Goal: Task Accomplishment & Management: Complete application form

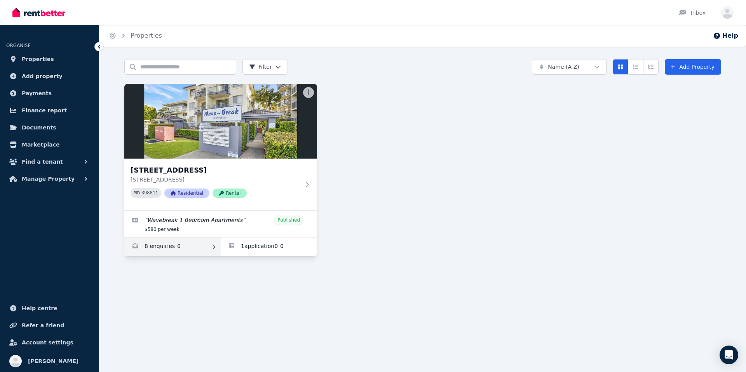
click at [149, 248] on link "Enquiries for 23/416 Marine Parade, Biggera Waters" at bounding box center [172, 246] width 96 height 19
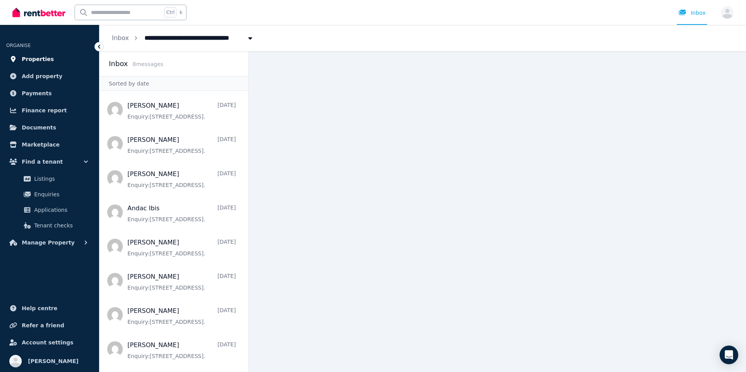
click at [30, 59] on span "Properties" at bounding box center [38, 58] width 32 height 9
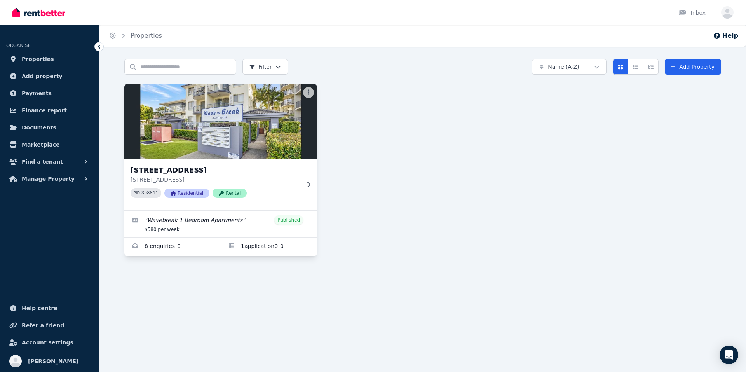
click at [308, 185] on icon at bounding box center [309, 184] width 8 height 6
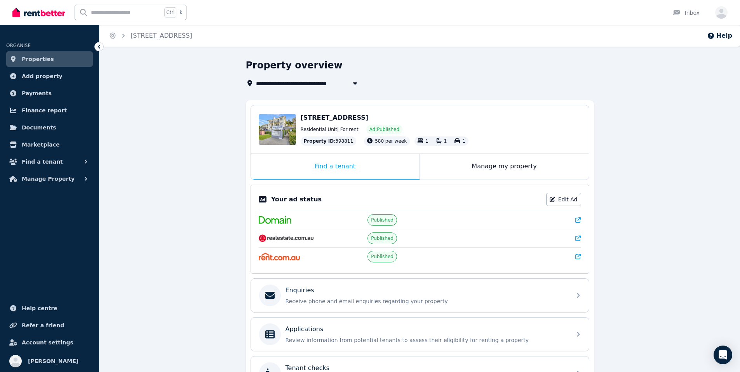
click at [375, 142] on span "580 per week" at bounding box center [391, 140] width 32 height 5
click at [375, 141] on span "580 per week" at bounding box center [391, 140] width 32 height 5
click at [562, 202] on link "Edit Ad" at bounding box center [563, 199] width 35 height 13
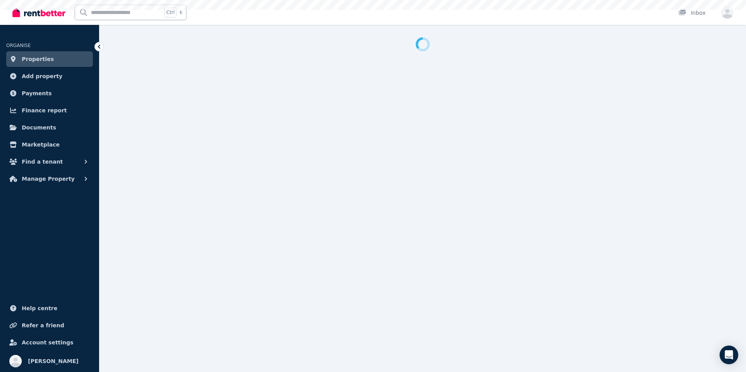
select select "**********"
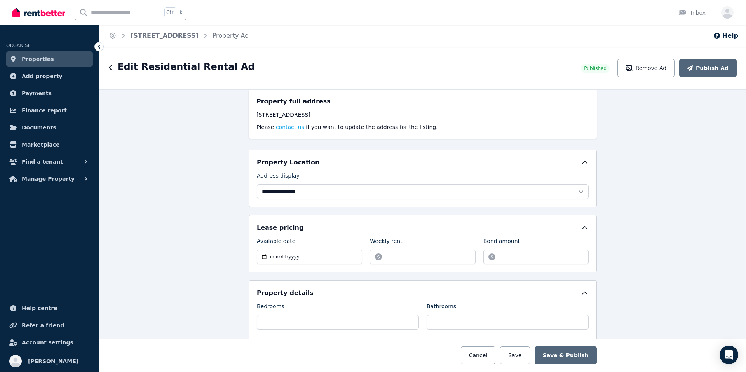
scroll to position [155, 0]
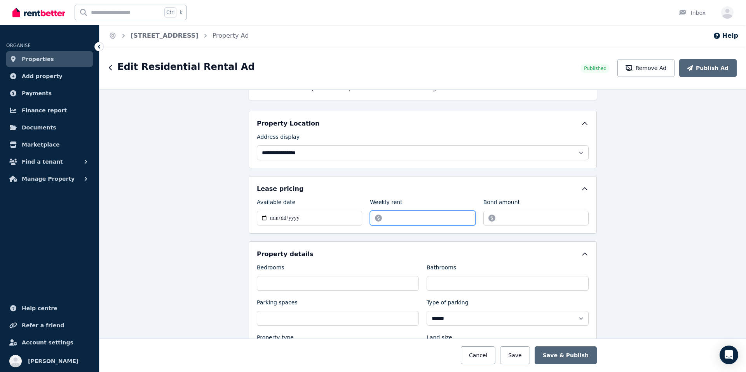
click at [391, 216] on input "******" at bounding box center [422, 218] width 105 height 15
click at [465, 220] on input "******" at bounding box center [422, 218] width 105 height 15
type input "******"
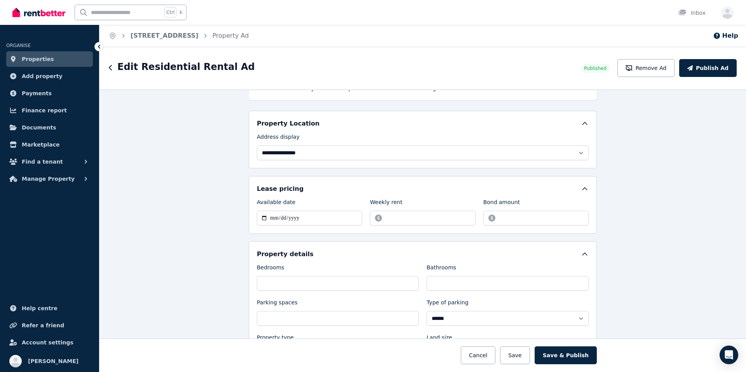
click at [485, 249] on div "**********" at bounding box center [423, 304] width 348 height 127
click at [299, 216] on input "**********" at bounding box center [309, 218] width 105 height 15
click at [261, 217] on input "**********" at bounding box center [309, 218] width 105 height 15
type input "**********"
click at [528, 221] on input "*******" at bounding box center [535, 218] width 105 height 15
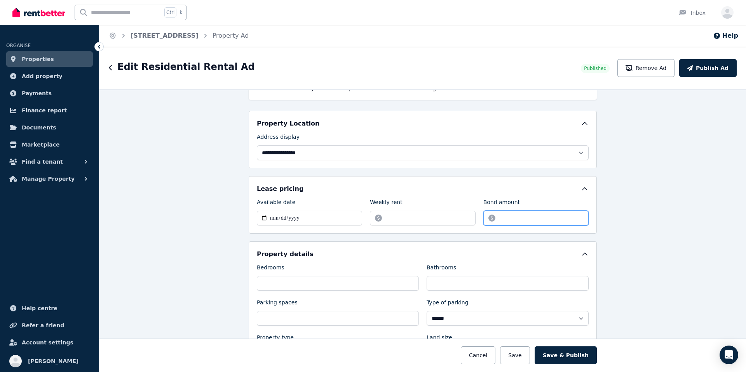
type input "*******"
click at [355, 255] on div "Property details" at bounding box center [423, 254] width 332 height 9
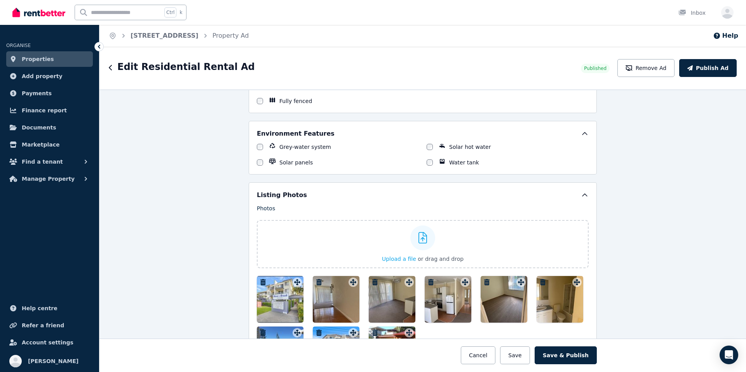
scroll to position [972, 0]
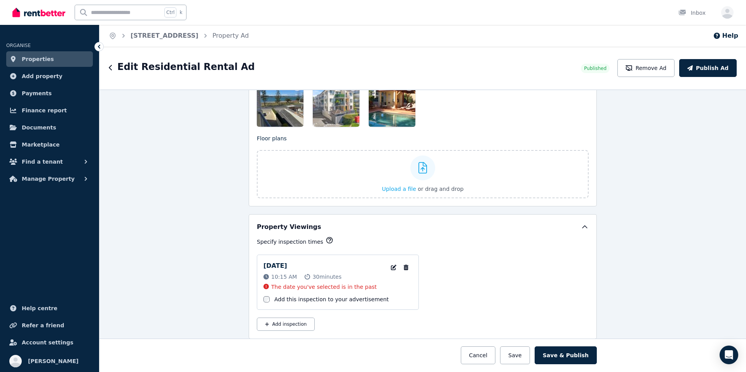
click at [298, 276] on div "10:15 AM 30 minutes" at bounding box center [302, 277] width 78 height 8
click at [290, 275] on span "10:15 AM" at bounding box center [284, 277] width 26 height 8
click at [287, 269] on p "[DATE]" at bounding box center [275, 265] width 24 height 9
click at [287, 265] on p "[DATE]" at bounding box center [275, 265] width 24 height 9
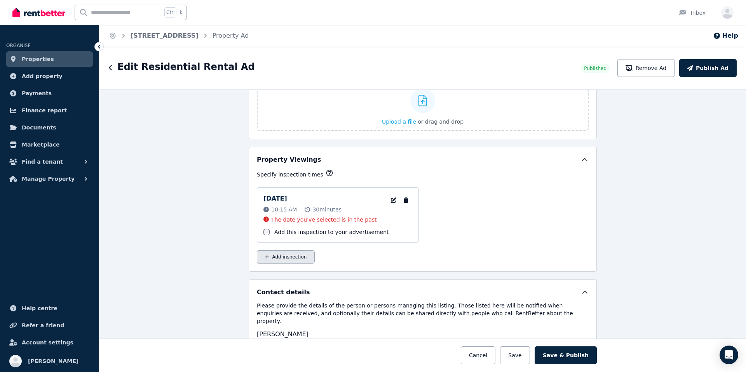
scroll to position [1050, 0]
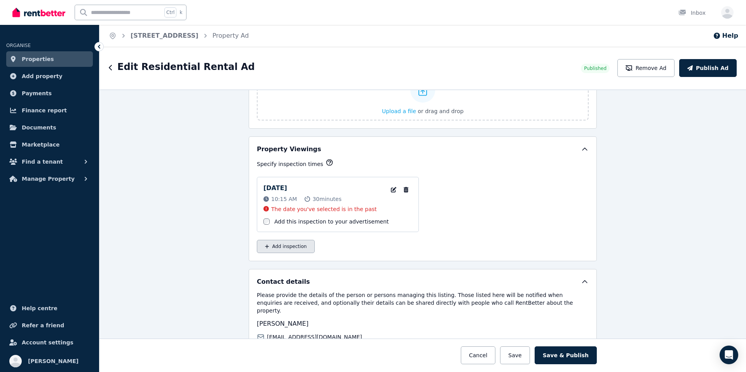
click at [300, 248] on button "Add inspection" at bounding box center [286, 246] width 58 height 13
select select "**"
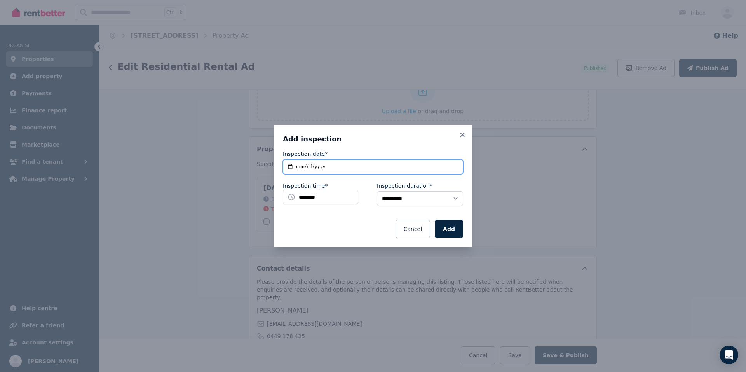
click at [290, 164] on input "**********" at bounding box center [373, 166] width 180 height 15
type input "**********"
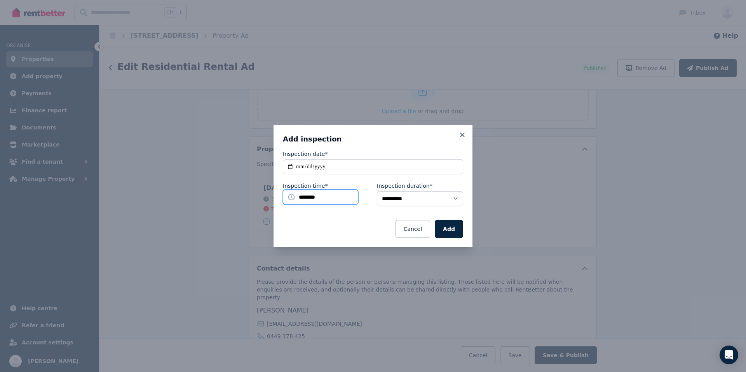
click at [333, 199] on input "********" at bounding box center [320, 197] width 75 height 15
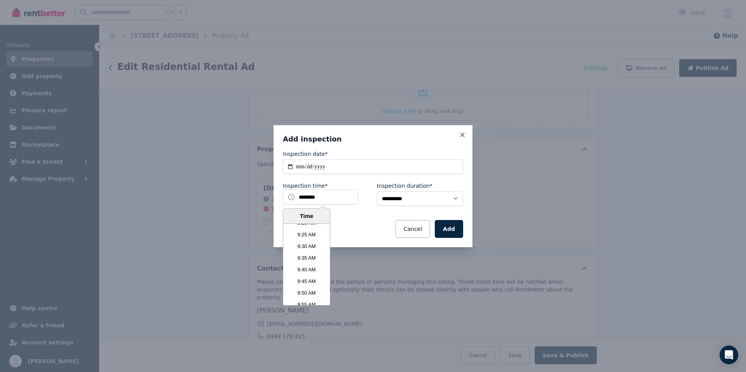
scroll to position [1310, 0]
click at [311, 249] on li "9:30 AM" at bounding box center [306, 249] width 47 height 12
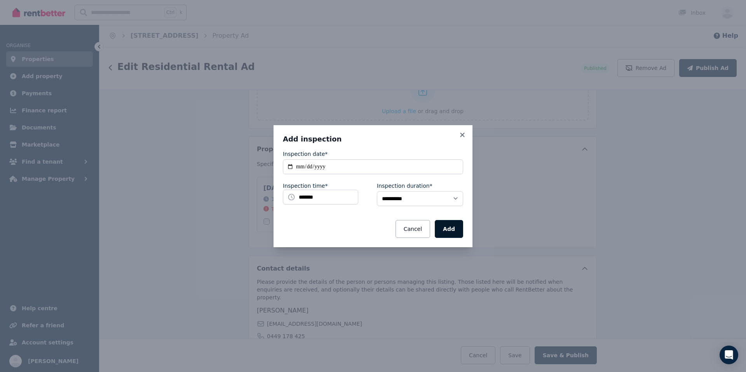
click at [457, 230] on button "Add" at bounding box center [449, 229] width 28 height 18
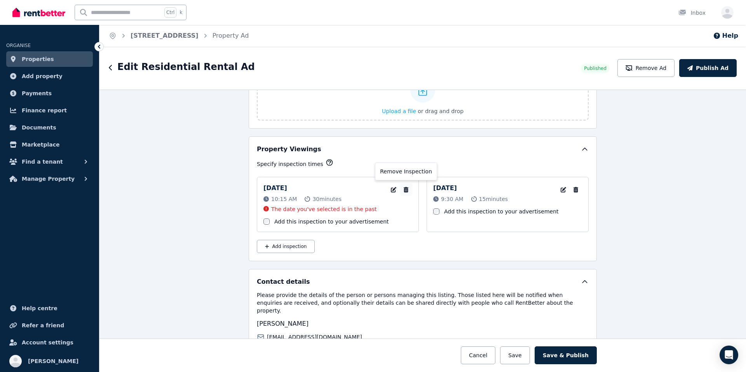
click at [404, 191] on icon "button" at bounding box center [406, 189] width 5 height 5
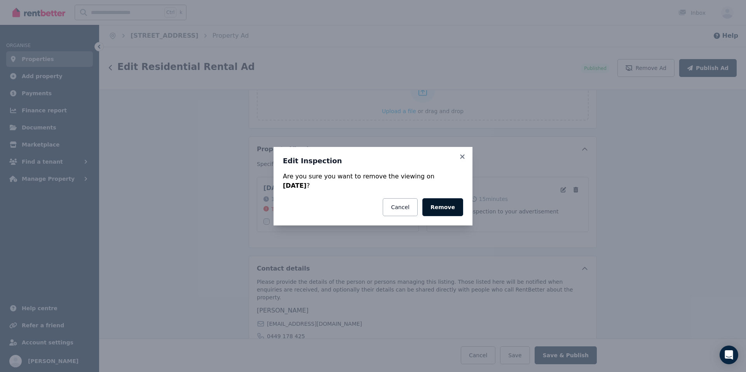
click at [441, 208] on button "Remove" at bounding box center [442, 207] width 41 height 18
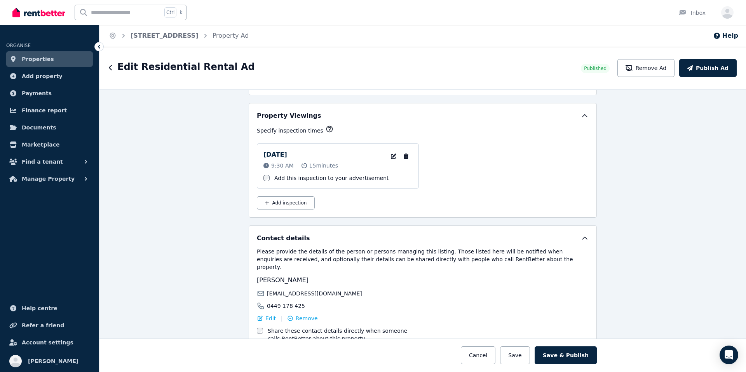
scroll to position [1124, 0]
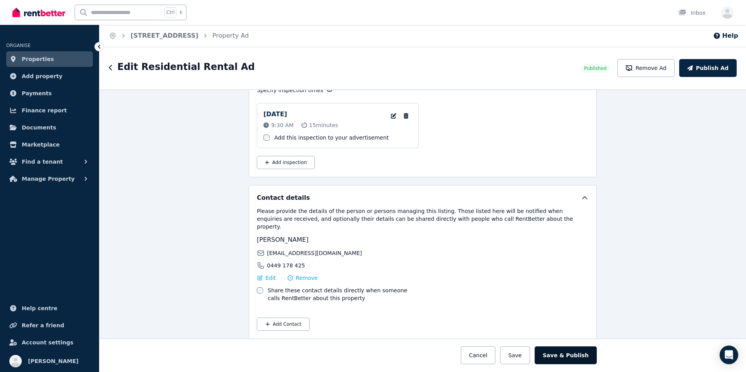
click at [563, 351] on button "Save & Publish" at bounding box center [566, 355] width 62 height 18
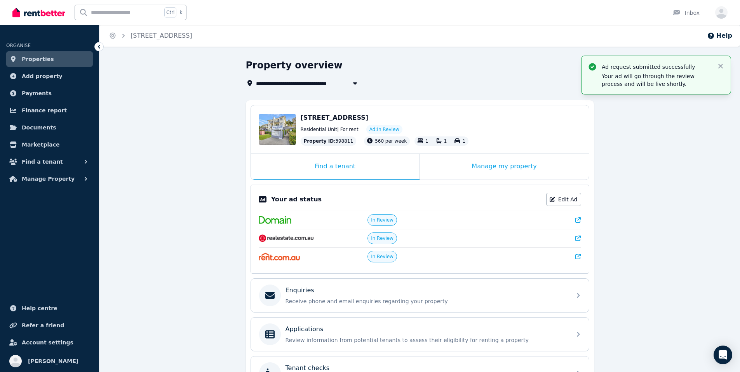
click at [505, 173] on div "Manage my property" at bounding box center [504, 167] width 169 height 26
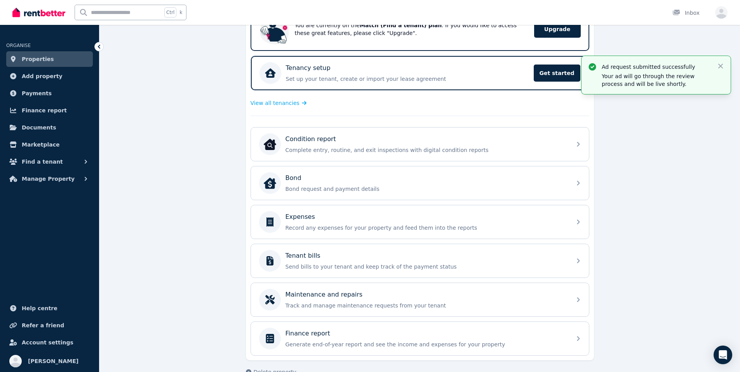
scroll to position [195, 0]
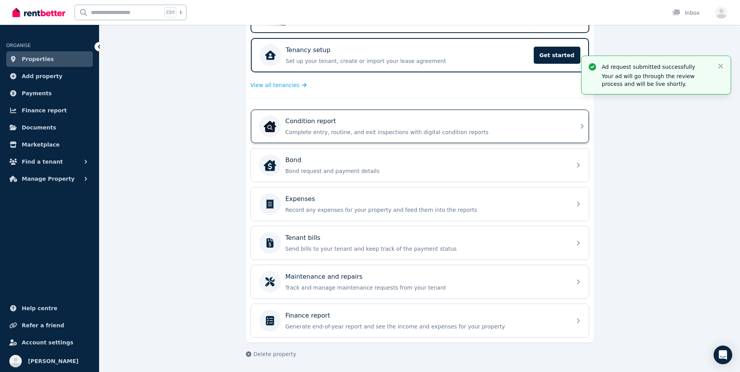
click at [573, 127] on div "Condition report Complete entry, routine, and exit inspections with digital con…" at bounding box center [420, 126] width 338 height 33
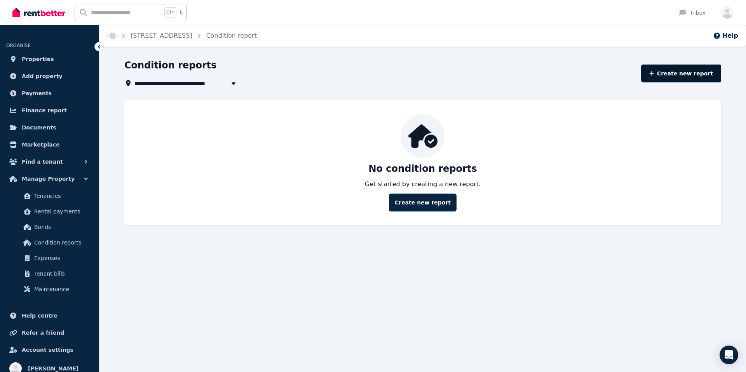
click at [683, 67] on link "Create new report" at bounding box center [681, 74] width 80 height 18
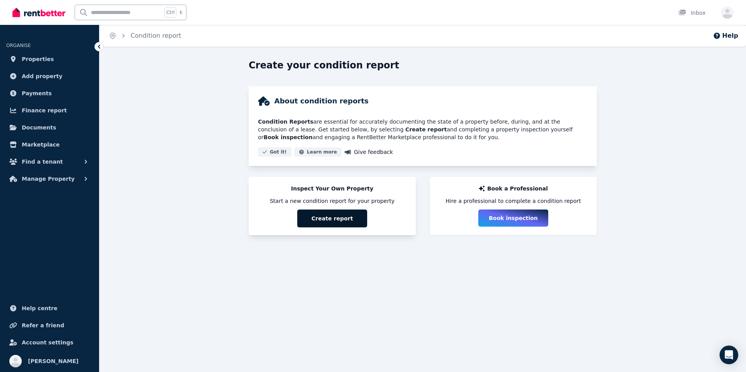
click at [350, 213] on button "Create report" at bounding box center [332, 218] width 70 height 18
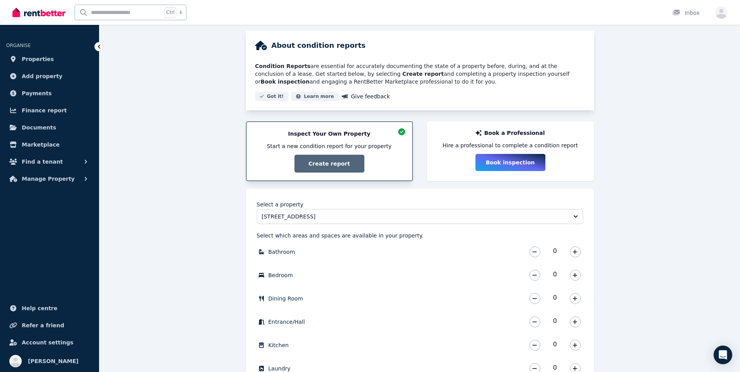
scroll to position [155, 0]
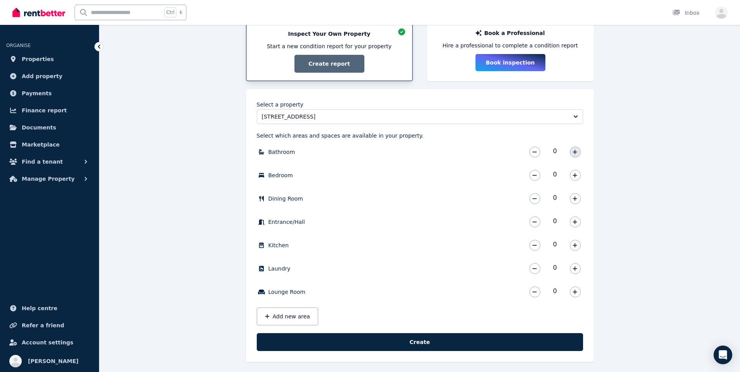
click at [576, 149] on button "button" at bounding box center [575, 152] width 11 height 11
click at [577, 176] on icon "button" at bounding box center [575, 175] width 5 height 5
click at [574, 196] on icon "button" at bounding box center [575, 198] width 5 height 5
click at [575, 222] on icon "button" at bounding box center [575, 222] width 4 height 4
click at [576, 246] on icon "button" at bounding box center [575, 245] width 4 height 4
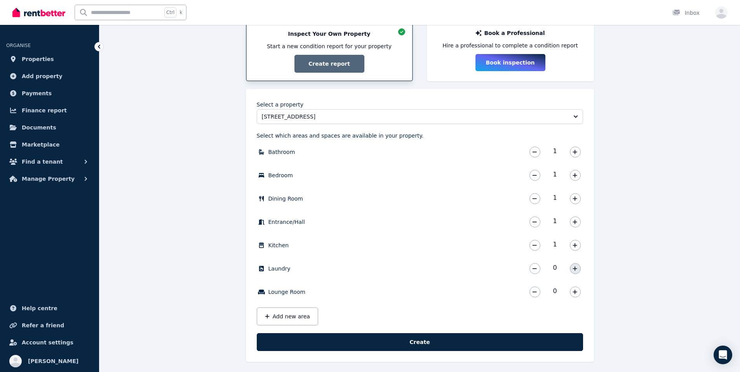
click at [576, 271] on button "button" at bounding box center [575, 268] width 11 height 11
click at [577, 292] on icon "button" at bounding box center [575, 292] width 4 height 4
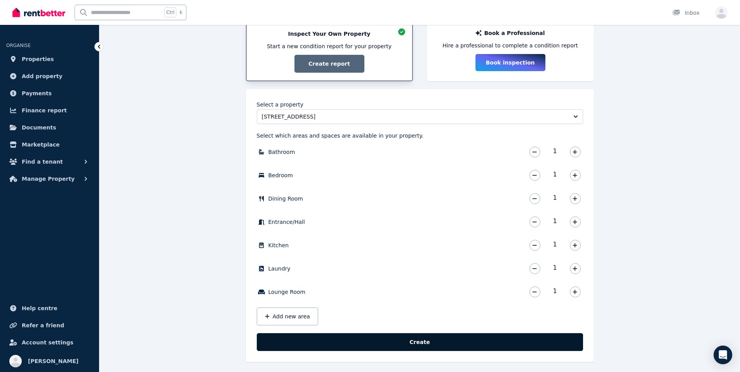
click at [373, 336] on button "Create" at bounding box center [420, 342] width 326 height 18
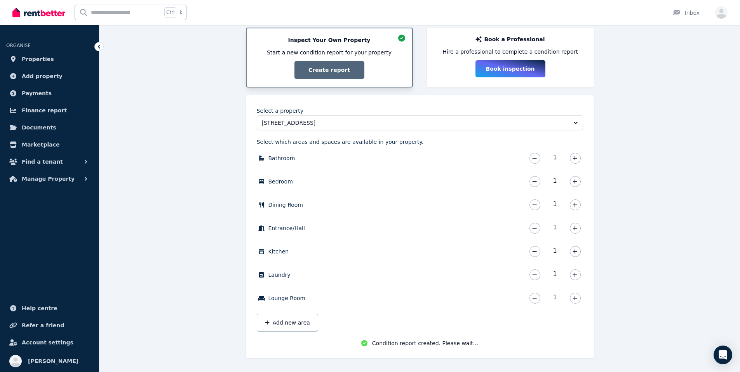
scroll to position [151, 0]
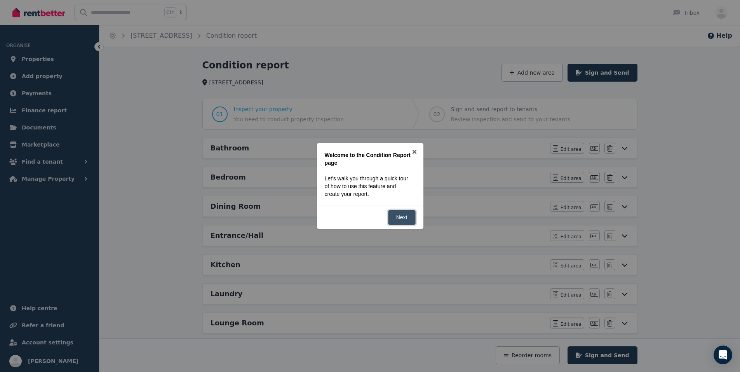
click at [397, 215] on link "Next" at bounding box center [402, 217] width 28 height 15
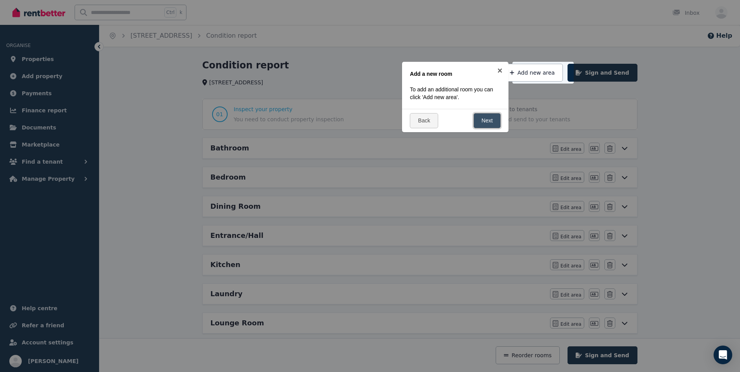
click at [491, 117] on link "Next" at bounding box center [488, 120] width 28 height 15
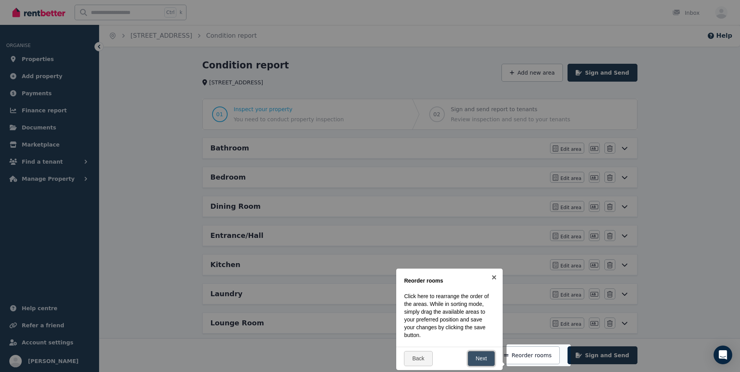
scroll to position [126, 0]
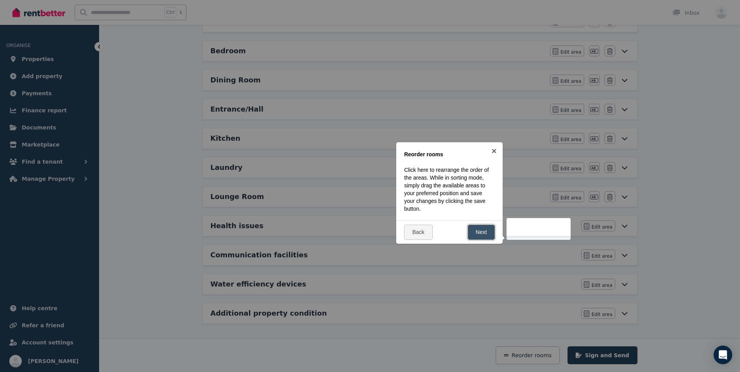
click at [486, 234] on link "Next" at bounding box center [482, 232] width 28 height 15
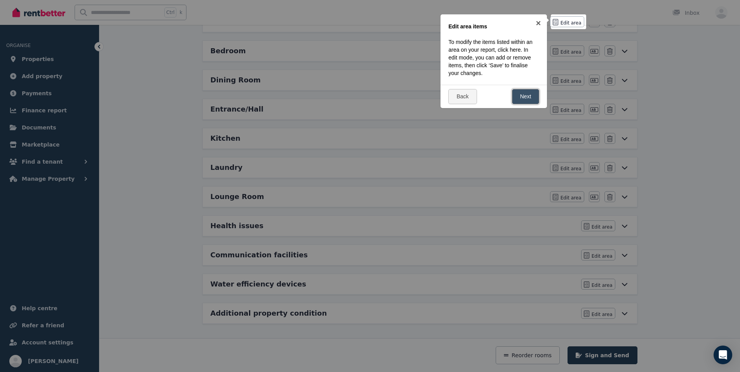
click at [521, 96] on link "Next" at bounding box center [526, 96] width 28 height 15
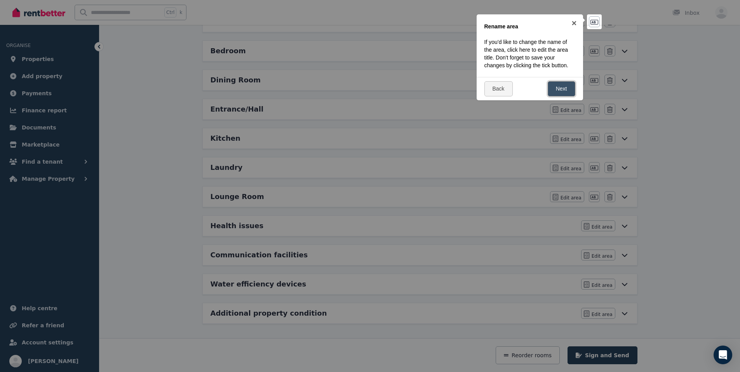
click at [556, 87] on link "Next" at bounding box center [562, 88] width 28 height 15
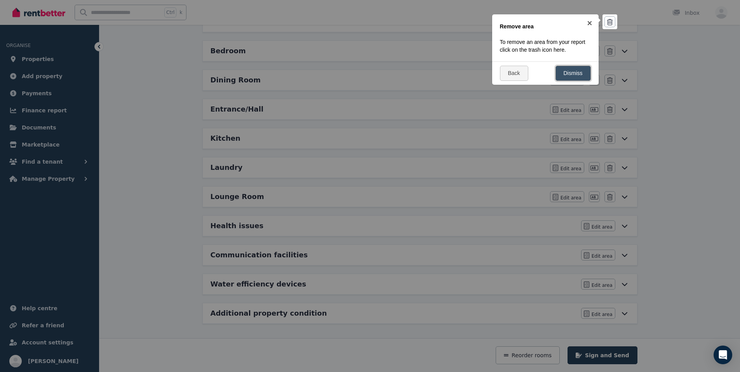
click at [566, 72] on link "Dismiss" at bounding box center [573, 73] width 35 height 15
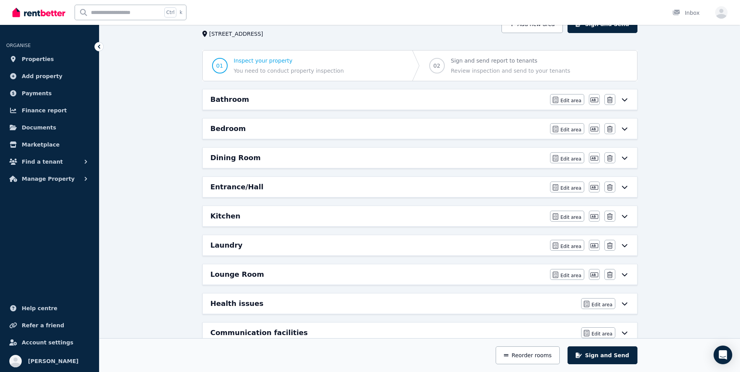
scroll to position [10, 0]
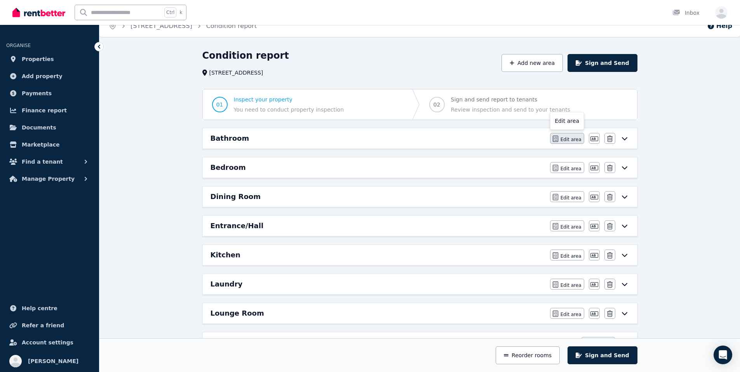
click at [557, 139] on icon "button" at bounding box center [555, 139] width 5 height 6
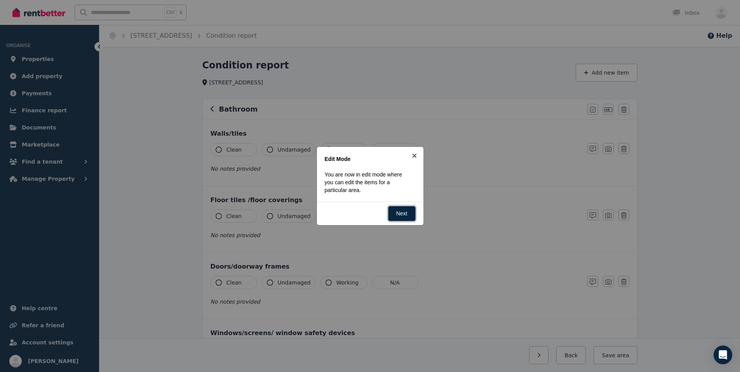
click at [401, 208] on link "Next" at bounding box center [402, 213] width 28 height 15
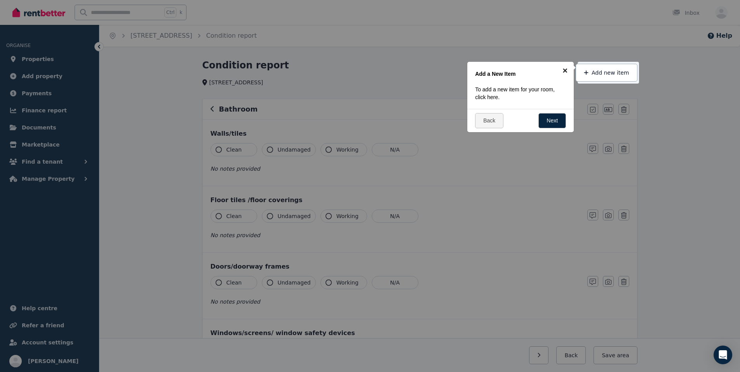
click at [566, 68] on link "×" at bounding box center [565, 70] width 17 height 17
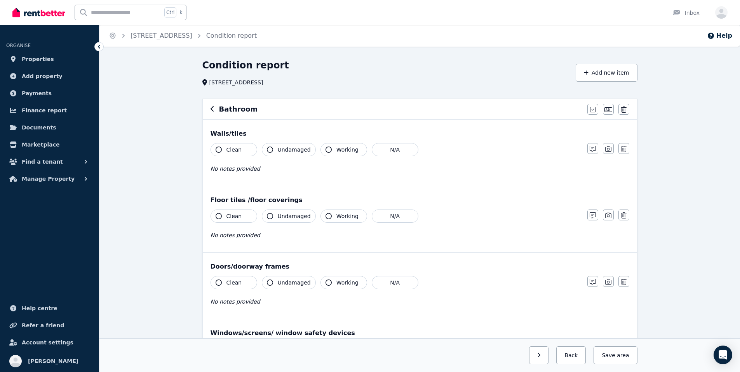
click at [216, 152] on button "Clean" at bounding box center [234, 149] width 47 height 13
click at [218, 214] on icon "button" at bounding box center [219, 216] width 6 height 6
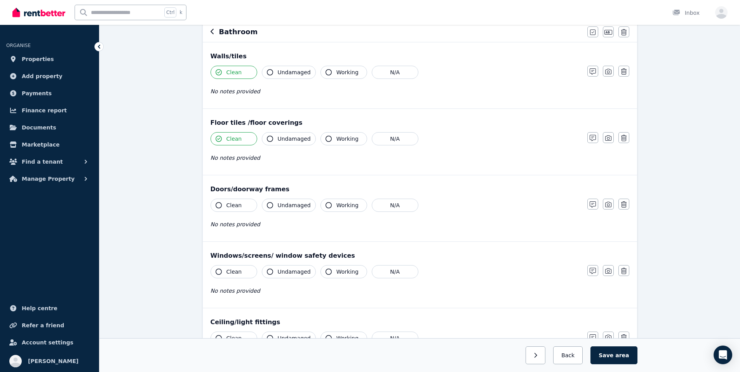
scroll to position [78, 0]
click at [219, 206] on icon "button" at bounding box center [219, 205] width 6 height 6
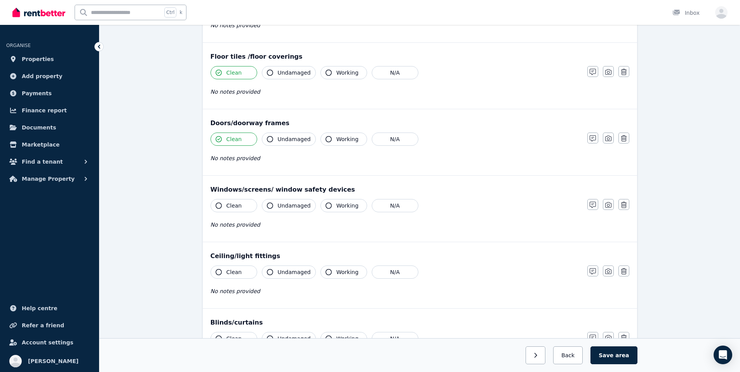
scroll to position [155, 0]
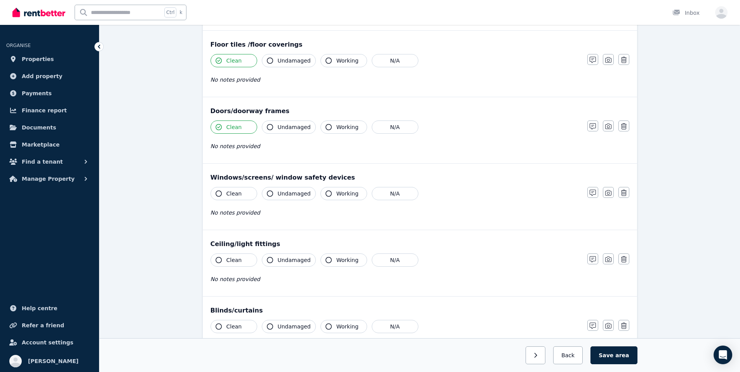
click at [219, 192] on icon "button" at bounding box center [219, 193] width 6 height 6
click at [219, 255] on button "Clean" at bounding box center [234, 259] width 47 height 13
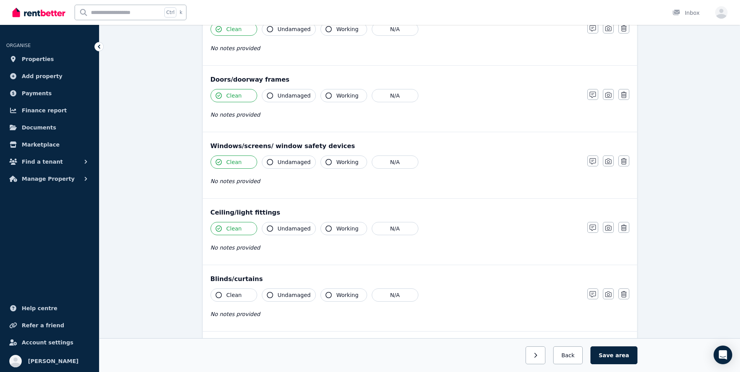
scroll to position [272, 0]
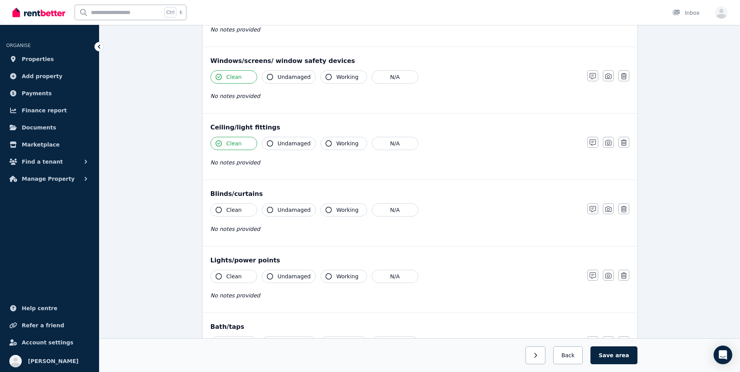
click at [217, 208] on icon "button" at bounding box center [219, 210] width 6 height 6
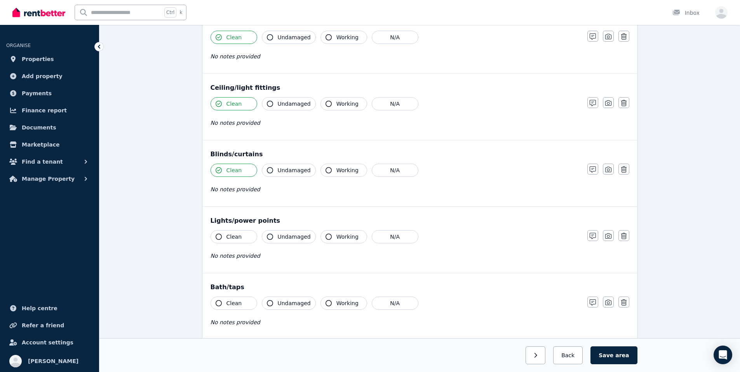
scroll to position [350, 0]
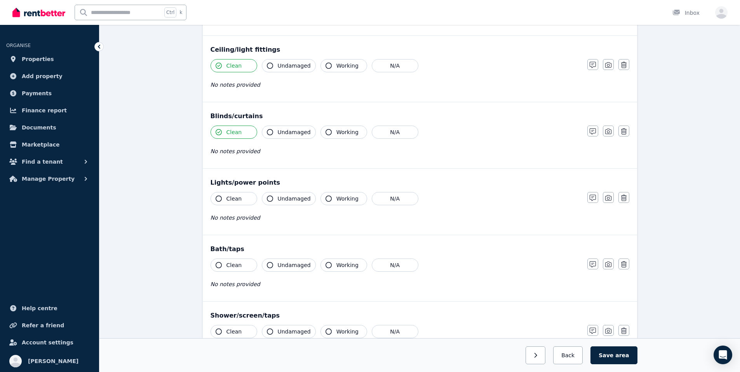
click at [220, 198] on icon "button" at bounding box center [219, 198] width 6 height 6
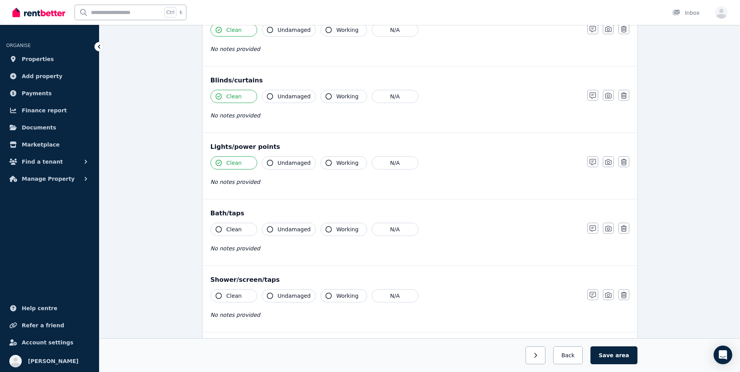
scroll to position [427, 0]
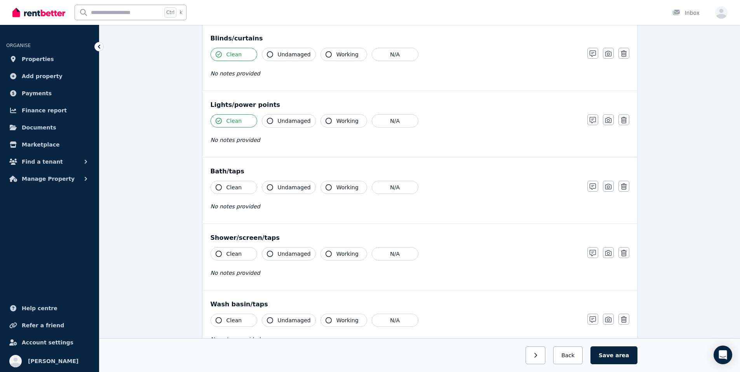
click at [219, 193] on button "Clean" at bounding box center [234, 187] width 47 height 13
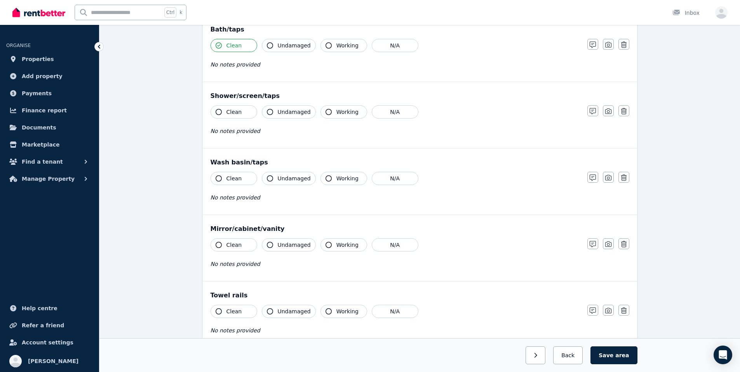
scroll to position [583, 0]
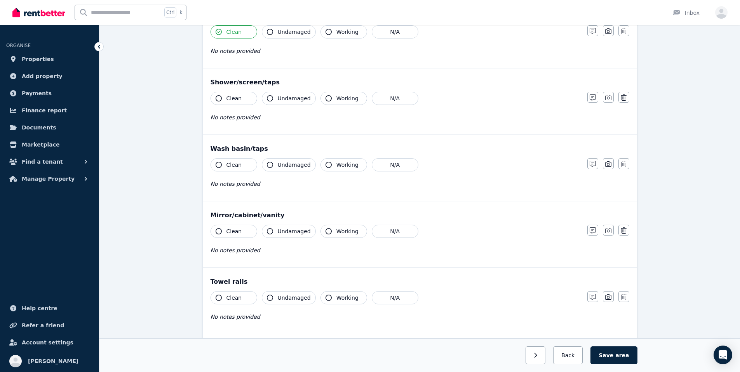
click at [216, 229] on icon "button" at bounding box center [219, 231] width 6 height 6
click at [239, 253] on span "No notes provided" at bounding box center [236, 250] width 50 height 6
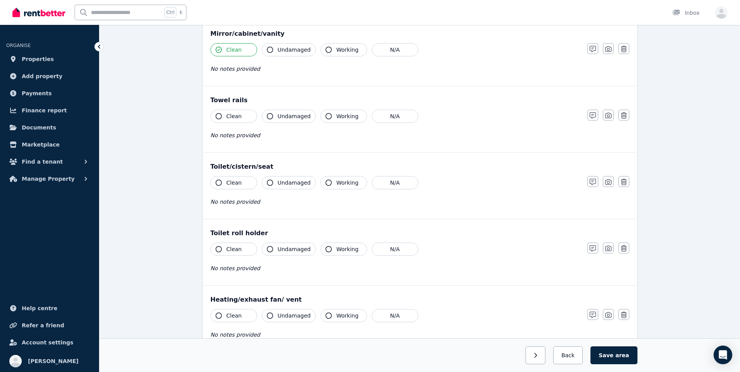
scroll to position [764, 0]
click at [218, 183] on icon "button" at bounding box center [219, 183] width 6 height 6
click at [216, 246] on button "Clean" at bounding box center [234, 249] width 47 height 13
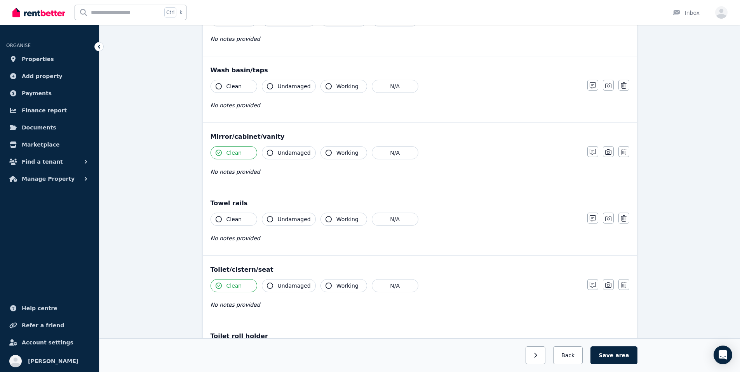
scroll to position [647, 0]
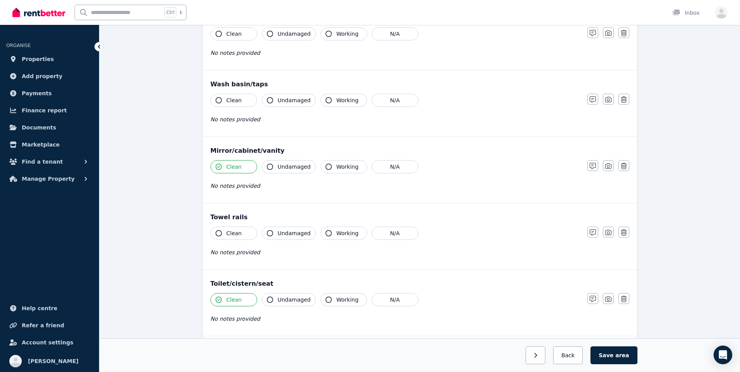
click at [239, 189] on span "No notes provided" at bounding box center [236, 186] width 50 height 6
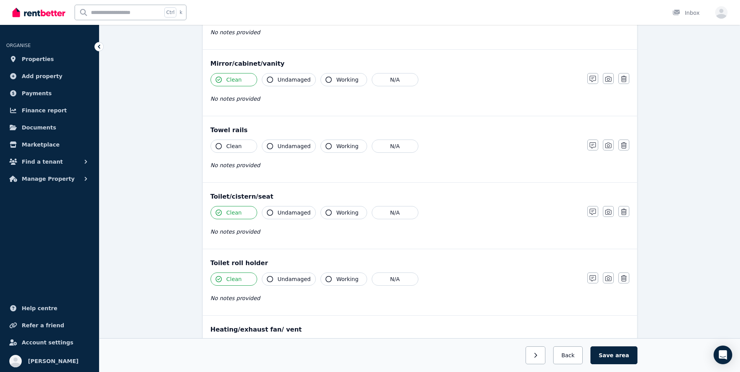
scroll to position [725, 0]
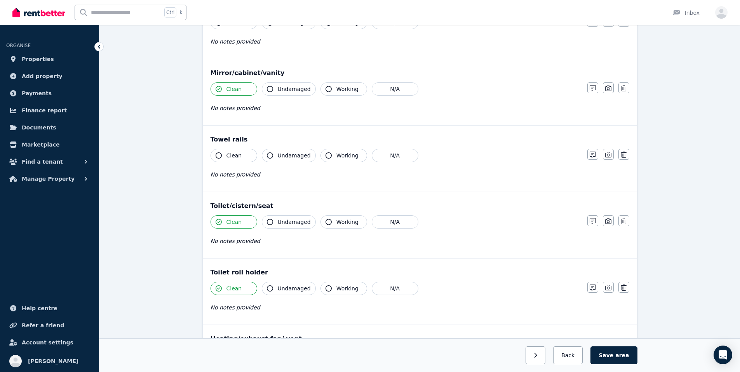
click at [216, 154] on icon "button" at bounding box center [219, 155] width 6 height 6
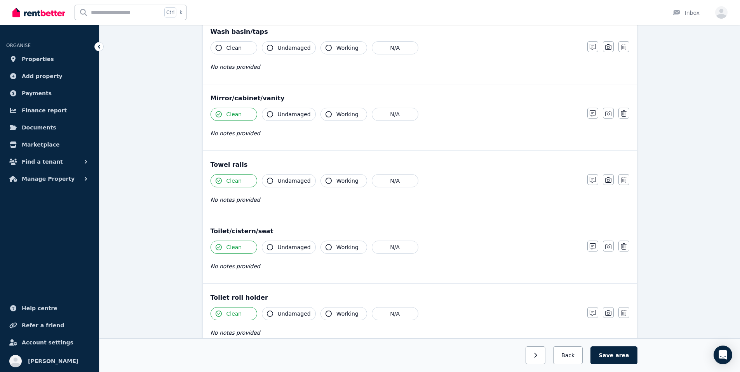
scroll to position [686, 0]
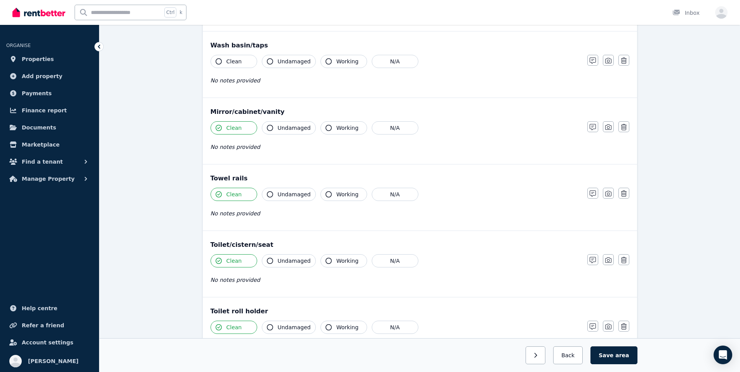
click at [348, 150] on div "No notes provided" at bounding box center [395, 146] width 369 height 9
click at [594, 127] on icon "button" at bounding box center [593, 127] width 6 height 6
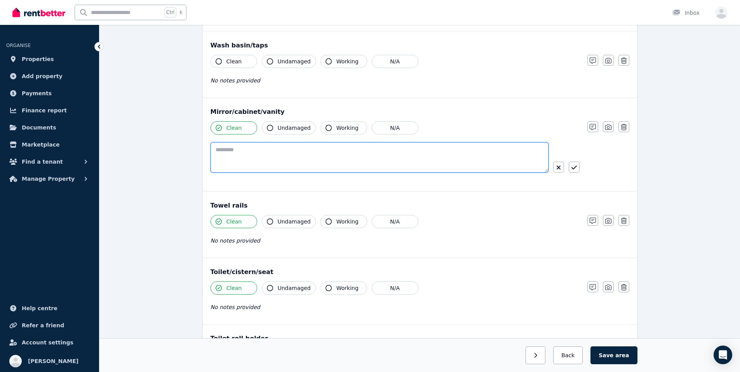
click at [258, 149] on textarea at bounding box center [380, 157] width 338 height 30
click at [332, 147] on textarea "**********" at bounding box center [380, 157] width 338 height 30
type textarea "**********"
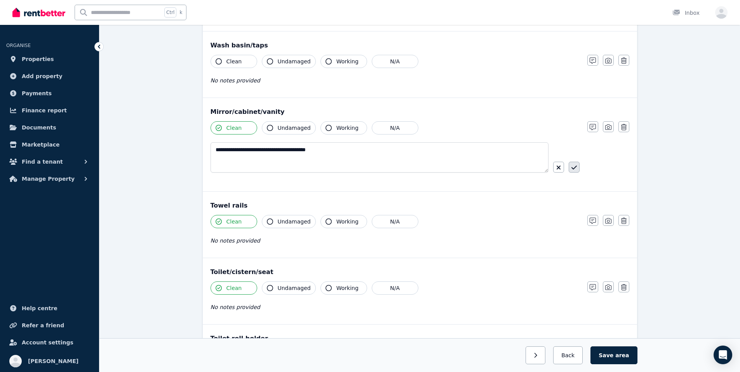
click at [576, 169] on icon "button" at bounding box center [574, 167] width 5 height 6
